Goal: Task Accomplishment & Management: Manage account settings

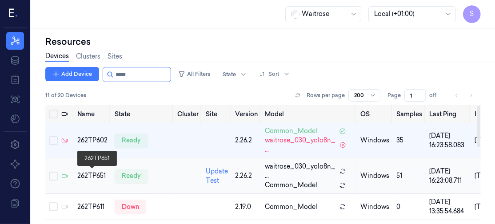
click at [91, 175] on div "262TP651" at bounding box center [92, 175] width 30 height 9
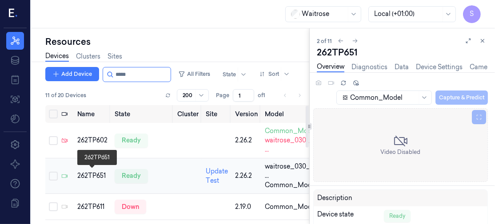
scroll to position [11, 0]
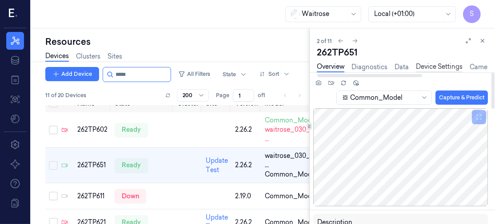
click at [430, 65] on link "Device Settings" at bounding box center [439, 67] width 47 height 10
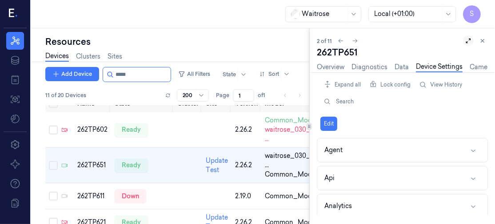
click at [463, 40] on button at bounding box center [468, 41] width 11 height 11
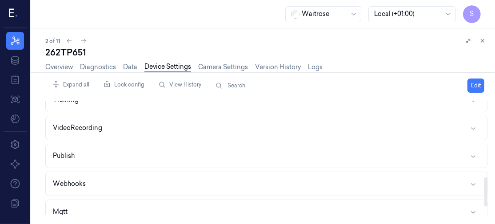
scroll to position [327, 0]
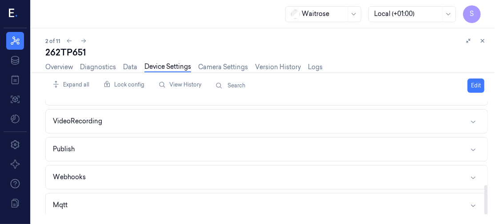
drag, startPoint x: 486, startPoint y: 112, endPoint x: 484, endPoint y: 208, distance: 95.9
click at [484, 208] on div at bounding box center [485, 200] width 3 height 29
click at [475, 202] on icon "button" at bounding box center [472, 205] width 7 height 7
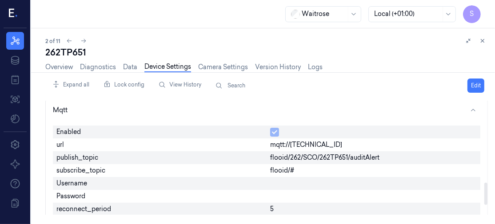
scroll to position [424, 0]
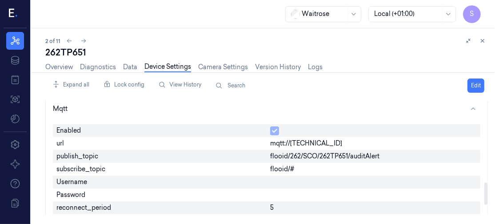
drag, startPoint x: 485, startPoint y: 173, endPoint x: 485, endPoint y: 191, distance: 18.2
click at [485, 191] on div at bounding box center [485, 194] width 3 height 22
